Goal: Transaction & Acquisition: Purchase product/service

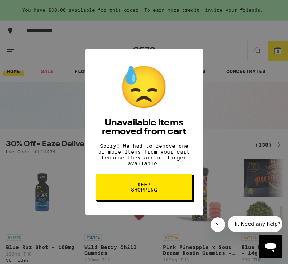
click at [151, 187] on span "Keep Shopping" at bounding box center [143, 187] width 37 height 10
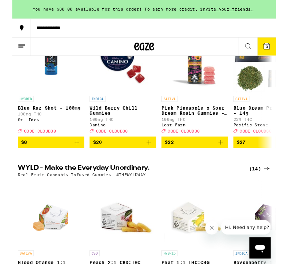
scroll to position [129, 0]
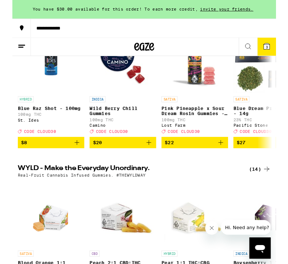
click at [215, 222] on button "Close message from company" at bounding box center [212, 228] width 15 height 15
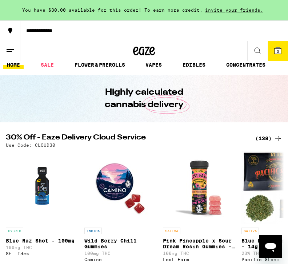
scroll to position [0, 0]
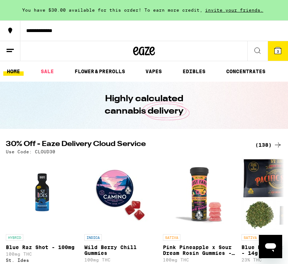
click at [259, 47] on icon at bounding box center [257, 50] width 9 height 9
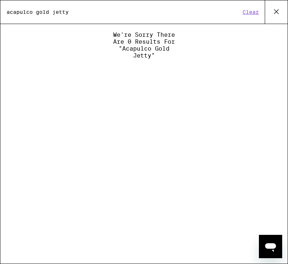
type input "acapulco gold jetty"
click at [279, 10] on icon at bounding box center [276, 11] width 11 height 11
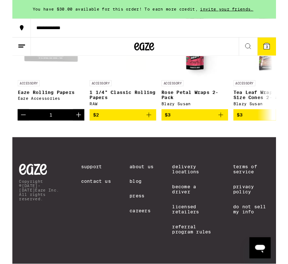
scroll to position [3391, 0]
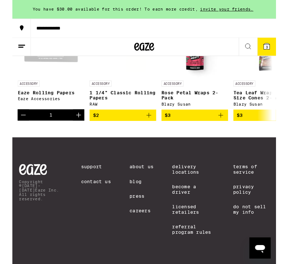
click at [15, 130] on icon "Decrement" at bounding box center [12, 125] width 9 height 9
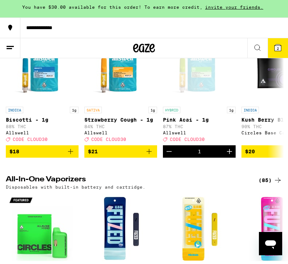
scroll to position [1188, 0]
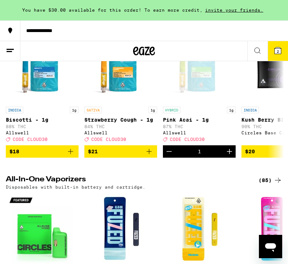
click at [170, 156] on icon "Decrement" at bounding box center [169, 151] width 9 height 9
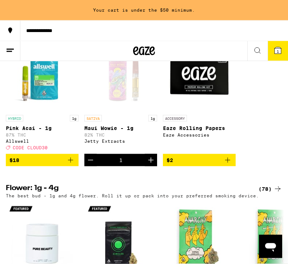
scroll to position [596, 0]
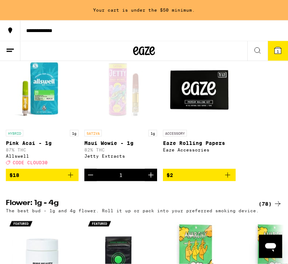
click at [85, 181] on button "Decrement" at bounding box center [90, 175] width 12 height 12
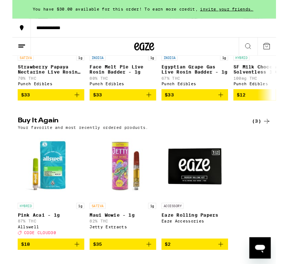
scroll to position [509, 0]
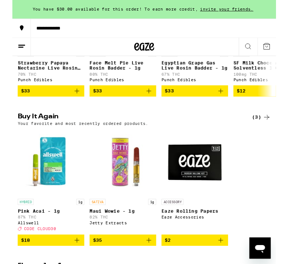
click at [123, 213] on img "Open page for Maui Wowie - 1g from Jetty Extracts" at bounding box center [120, 177] width 73 height 73
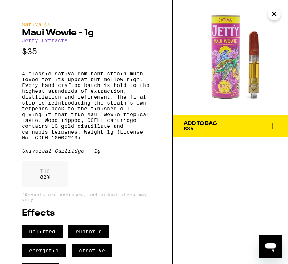
scroll to position [509, 0]
